Goal: Task Accomplishment & Management: Manage account settings

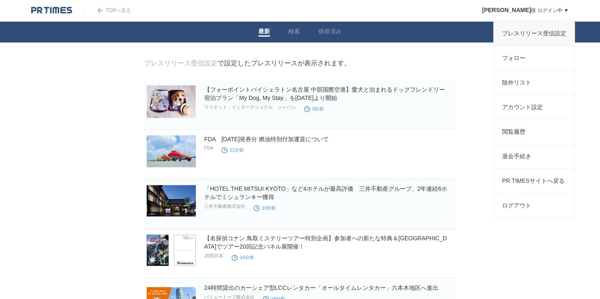
click at [531, 34] on link "プレスリリース受信設定" at bounding box center [534, 34] width 81 height 24
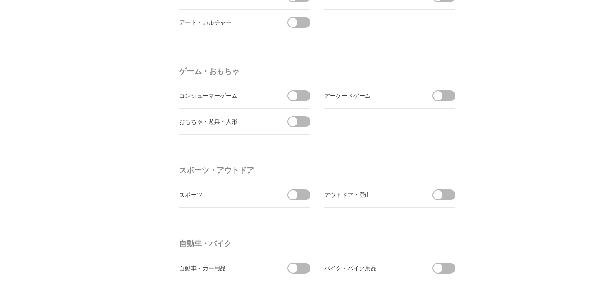
scroll to position [797, 0]
click at [310, 118] on li "おもちゃ・遊具・人形" at bounding box center [244, 121] width 131 height 26
click at [303, 118] on span at bounding box center [302, 121] width 18 height 11
click at [0, 0] on input "checkbox" at bounding box center [0, 0] width 0 height 0
drag, startPoint x: 452, startPoint y: 92, endPoint x: 447, endPoint y: 93, distance: 4.8
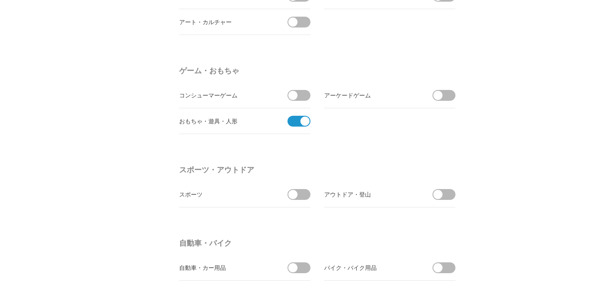
click at [451, 92] on span at bounding box center [447, 95] width 18 height 11
click at [0, 0] on input "checkbox" at bounding box center [0, 0] width 0 height 0
drag, startPoint x: 299, startPoint y: 93, endPoint x: 314, endPoint y: 94, distance: 15.5
click at [299, 93] on span at bounding box center [302, 95] width 18 height 11
click at [0, 0] on input "checkbox" at bounding box center [0, 0] width 0 height 0
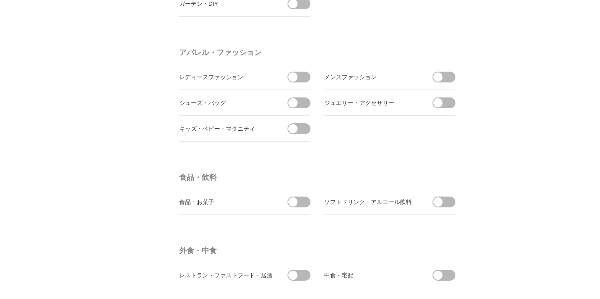
scroll to position [1166, 0]
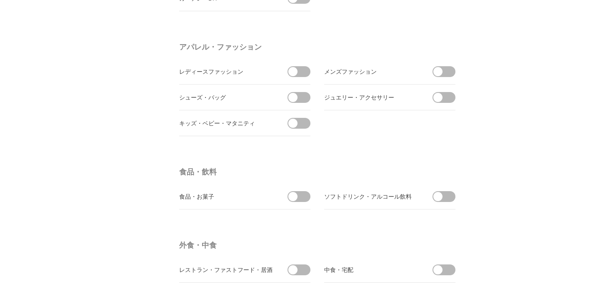
click at [304, 121] on span at bounding box center [302, 123] width 18 height 11
click at [0, 0] on input "checkbox" at bounding box center [0, 0] width 0 height 0
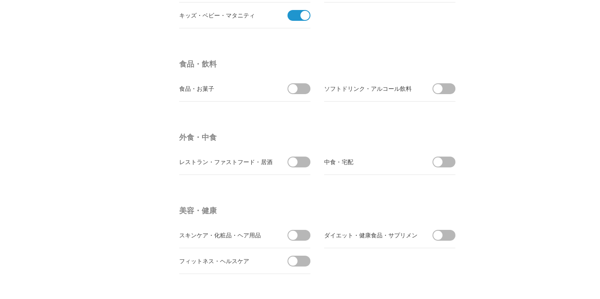
scroll to position [1275, 0]
click at [305, 88] on span at bounding box center [302, 87] width 18 height 11
click at [0, 0] on input "checkbox" at bounding box center [0, 0] width 0 height 0
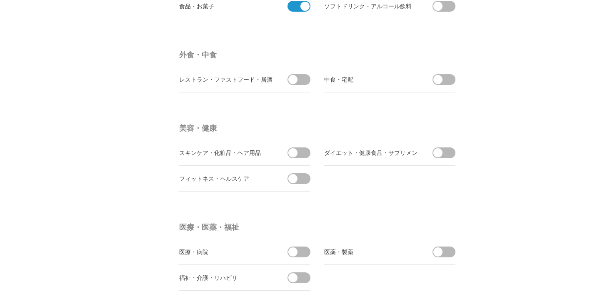
scroll to position [1358, 0]
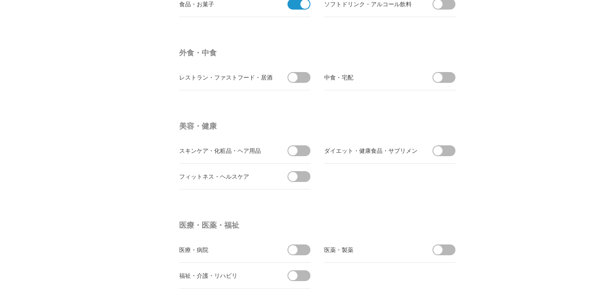
drag, startPoint x: 295, startPoint y: 3, endPoint x: 304, endPoint y: 12, distance: 12.7
click at [295, 4] on span at bounding box center [297, 4] width 18 height 11
click at [0, 0] on input "受信しない" at bounding box center [0, 0] width 0 height 0
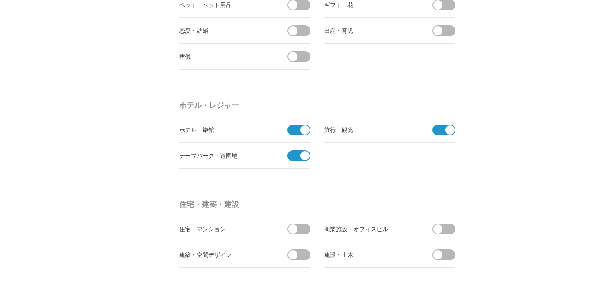
scroll to position [1706, 0]
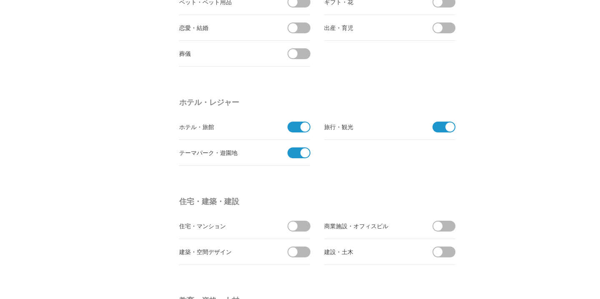
click at [301, 124] on span at bounding box center [305, 127] width 9 height 9
click at [0, 0] on input "checkbox" at bounding box center [0, 0] width 0 height 0
drag, startPoint x: 442, startPoint y: 129, endPoint x: 378, endPoint y: 120, distance: 64.4
click at [442, 129] on span at bounding box center [442, 127] width 18 height 11
click at [0, 0] on input "checkbox" at bounding box center [0, 0] width 0 height 0
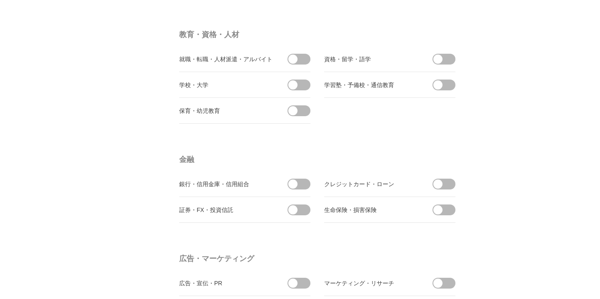
scroll to position [1977, 0]
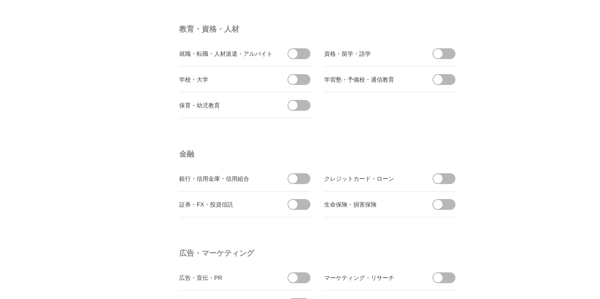
drag, startPoint x: 300, startPoint y: 107, endPoint x: 364, endPoint y: 112, distance: 64.4
click at [300, 107] on span at bounding box center [302, 105] width 18 height 11
click at [0, 0] on input "checkbox" at bounding box center [0, 0] width 0 height 0
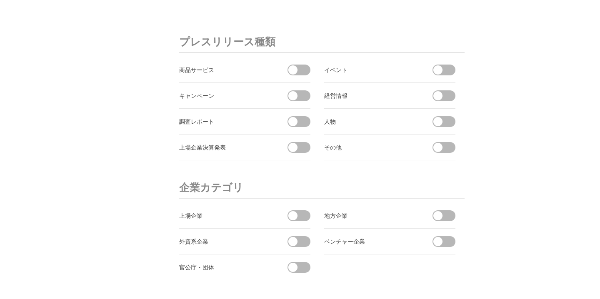
scroll to position [2771, 0]
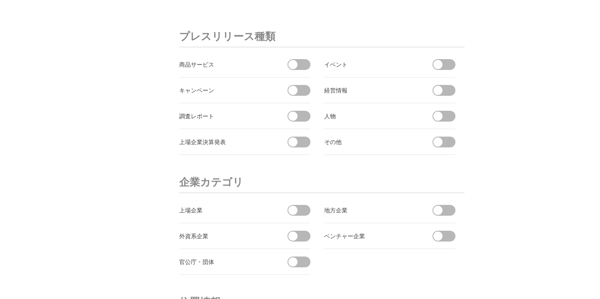
click at [448, 67] on span at bounding box center [447, 64] width 18 height 11
click at [0, 0] on input "checkbox" at bounding box center [0, 0] width 0 height 0
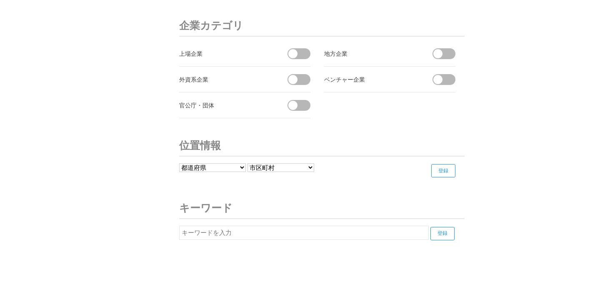
scroll to position [2947, 0]
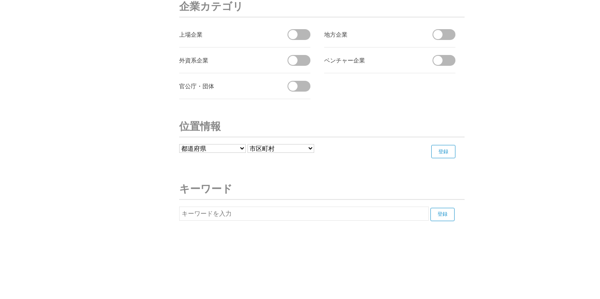
click at [229, 150] on select "都道府県 北海道 青森県 岩手県 宮城県 秋田県 山形県 福島県 茨城県 栃木県 群馬県 埼玉県 千葉県 東京都 神奈川県 新潟県 富山県 石川県 福井県" at bounding box center [212, 148] width 67 height 9
click at [179, 144] on select "都道府県 北海道 青森県 岩手県 宮城県 秋田県 山形県 福島県 茨城県 栃木県 群馬県 埼玉県 千葉県 東京都 神奈川県 新潟県 富山県 石川県 福井県" at bounding box center [212, 148] width 67 height 9
click at [441, 150] on input "登録" at bounding box center [443, 151] width 24 height 13
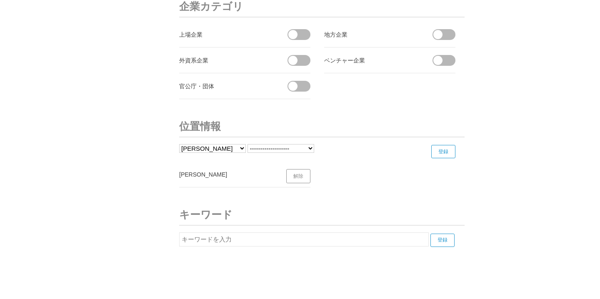
click at [236, 148] on select "都道府県 北海道 青森県 岩手県 宮城県 秋田県 山形県 福島県 茨城県 栃木県 群馬県 埼玉県 千葉県 東京都 神奈川県 新潟県 富山県 石川県 福井県" at bounding box center [212, 148] width 67 height 9
select select "14"
click at [179, 144] on select "都道府県 北海道 青森県 岩手県 宮城県 秋田県 山形県 福島県 茨城県 栃木県 群馬県 埼玉県 千葉県 東京都 神奈川県 新潟県 富山県 石川県 福井県" at bounding box center [212, 148] width 67 height 9
click at [446, 153] on input "登録" at bounding box center [443, 151] width 24 height 13
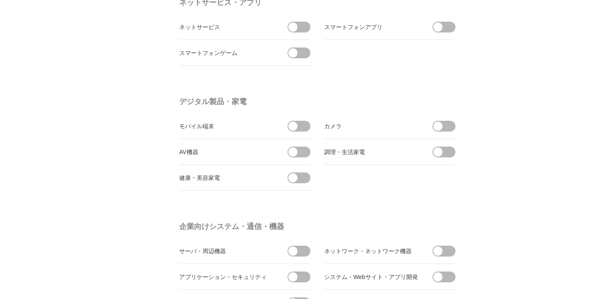
scroll to position [0, 0]
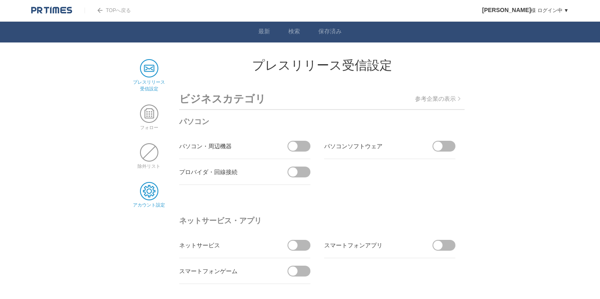
click at [152, 191] on span at bounding box center [149, 191] width 18 height 18
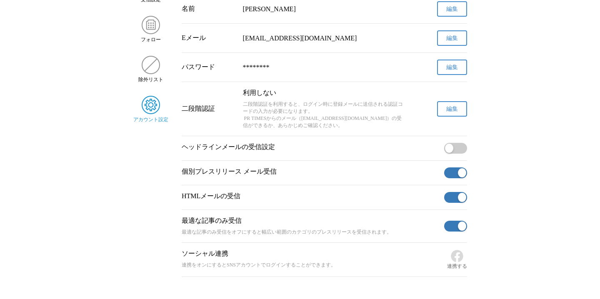
scroll to position [89, 0]
click at [458, 178] on span "button" at bounding box center [462, 173] width 8 height 9
click at [457, 201] on button "button" at bounding box center [455, 198] width 23 height 11
drag, startPoint x: 456, startPoint y: 230, endPoint x: 502, endPoint y: 225, distance: 46.1
click at [458, 229] on button "button" at bounding box center [455, 226] width 23 height 11
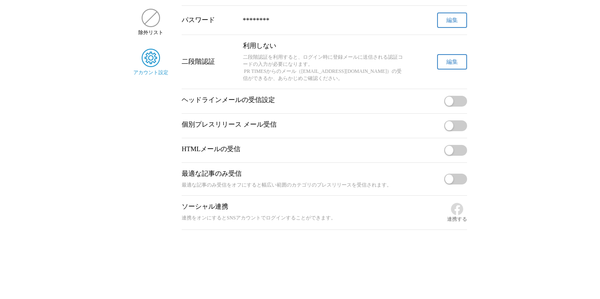
scroll to position [0, 0]
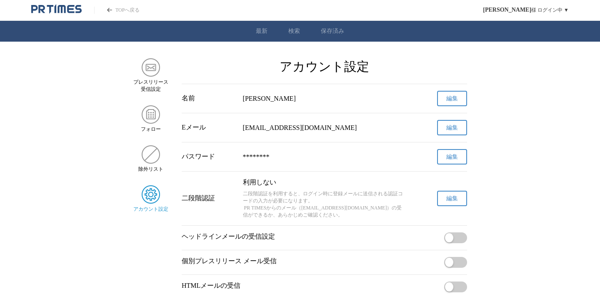
click at [537, 175] on main "プレスリリース 受信設定 フォロー 除外リスト アカウント設定 アカウント設定 名前 宇野 編集 Eメール events@naonaoto.com 編集 パス…" at bounding box center [300, 212] width 600 height 308
click at [125, 10] on link "TOPへ戻る" at bounding box center [116, 10] width 45 height 7
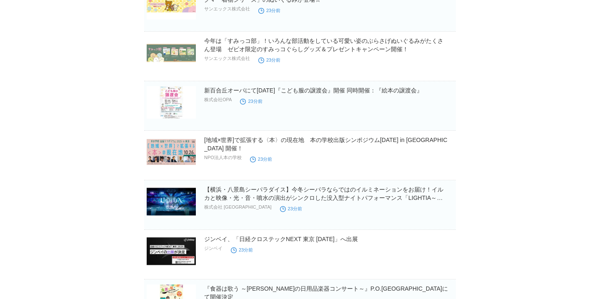
scroll to position [694, 0]
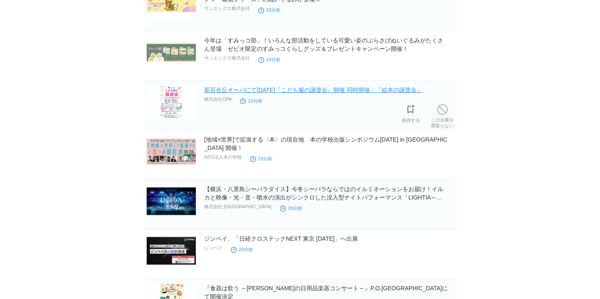
click at [375, 93] on link "新百合丘オーパにて[DATE]『こども服の譲渡会』開催 同時開催：『絵本の譲渡会』" at bounding box center [313, 90] width 218 height 7
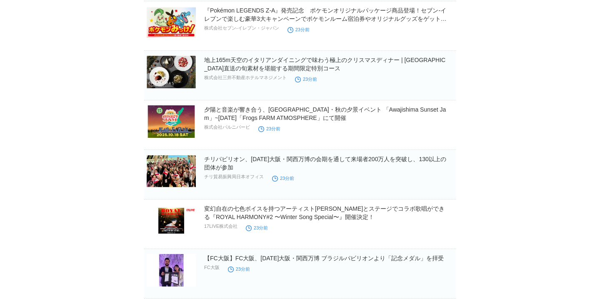
scroll to position [2015, 0]
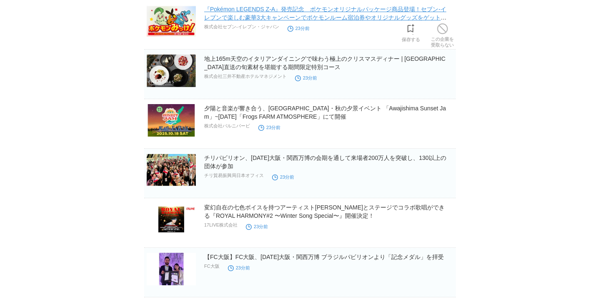
click at [381, 19] on link "『Pokémon LEGENDS Z-A』発売記念　ポケモンオリジナルパッケージ商品登場！セブン‐イレブンで楽しむ豪華3大キャンペーンでポケモンルーム宿泊券や…" at bounding box center [325, 17] width 243 height 23
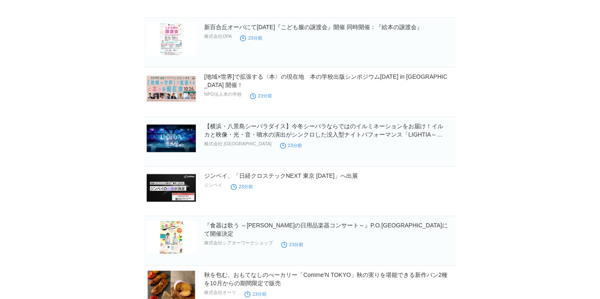
scroll to position [0, 0]
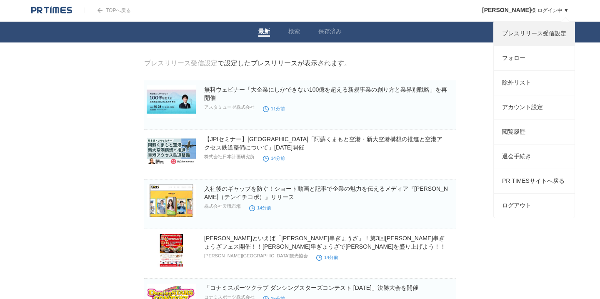
click at [534, 32] on link "プレスリリース受信設定" at bounding box center [534, 34] width 81 height 24
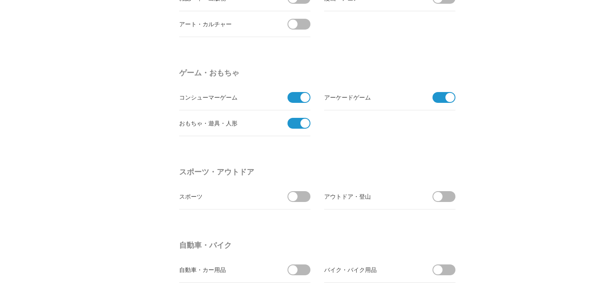
scroll to position [734, 0]
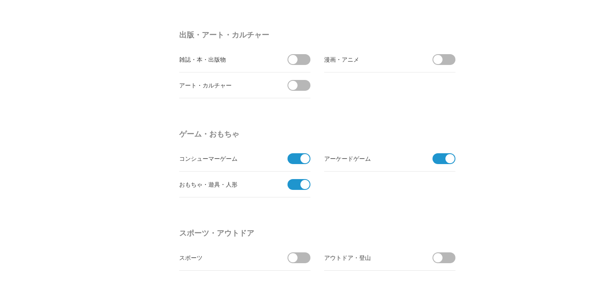
click at [298, 159] on span at bounding box center [297, 158] width 18 height 11
click at [0, 0] on input "checkbox" at bounding box center [0, 0] width 0 height 0
click at [305, 156] on span at bounding box center [302, 158] width 18 height 11
click at [0, 0] on input "checkbox" at bounding box center [0, 0] width 0 height 0
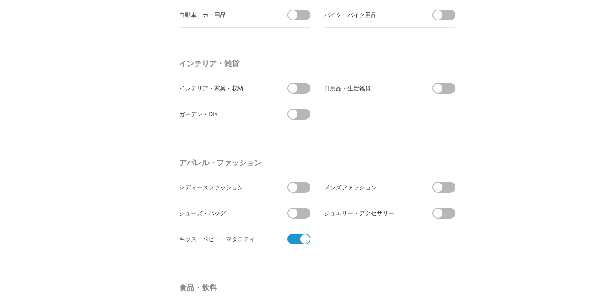
scroll to position [0, 0]
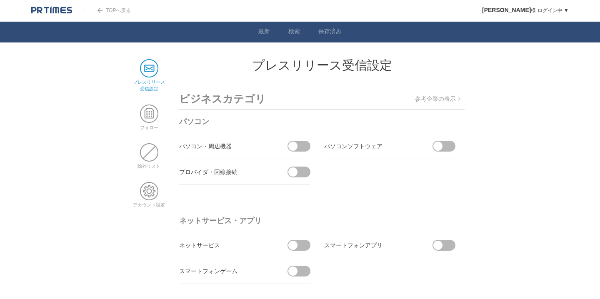
click at [116, 9] on link "TOPへ戻る" at bounding box center [108, 11] width 46 height 6
